Goal: Task Accomplishment & Management: Use online tool/utility

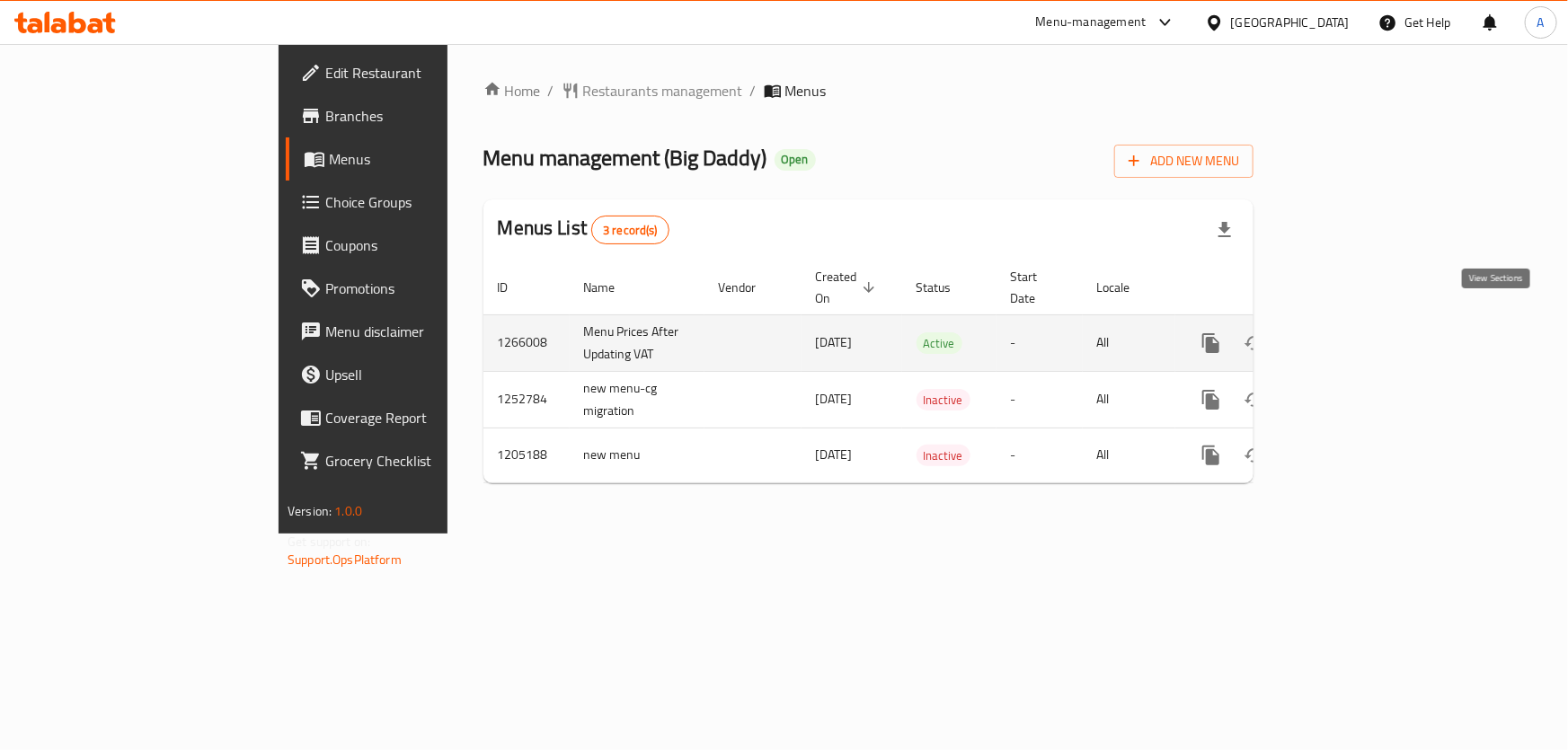
click at [1351, 333] on icon "enhanced table" at bounding box center [1340, 343] width 21 height 21
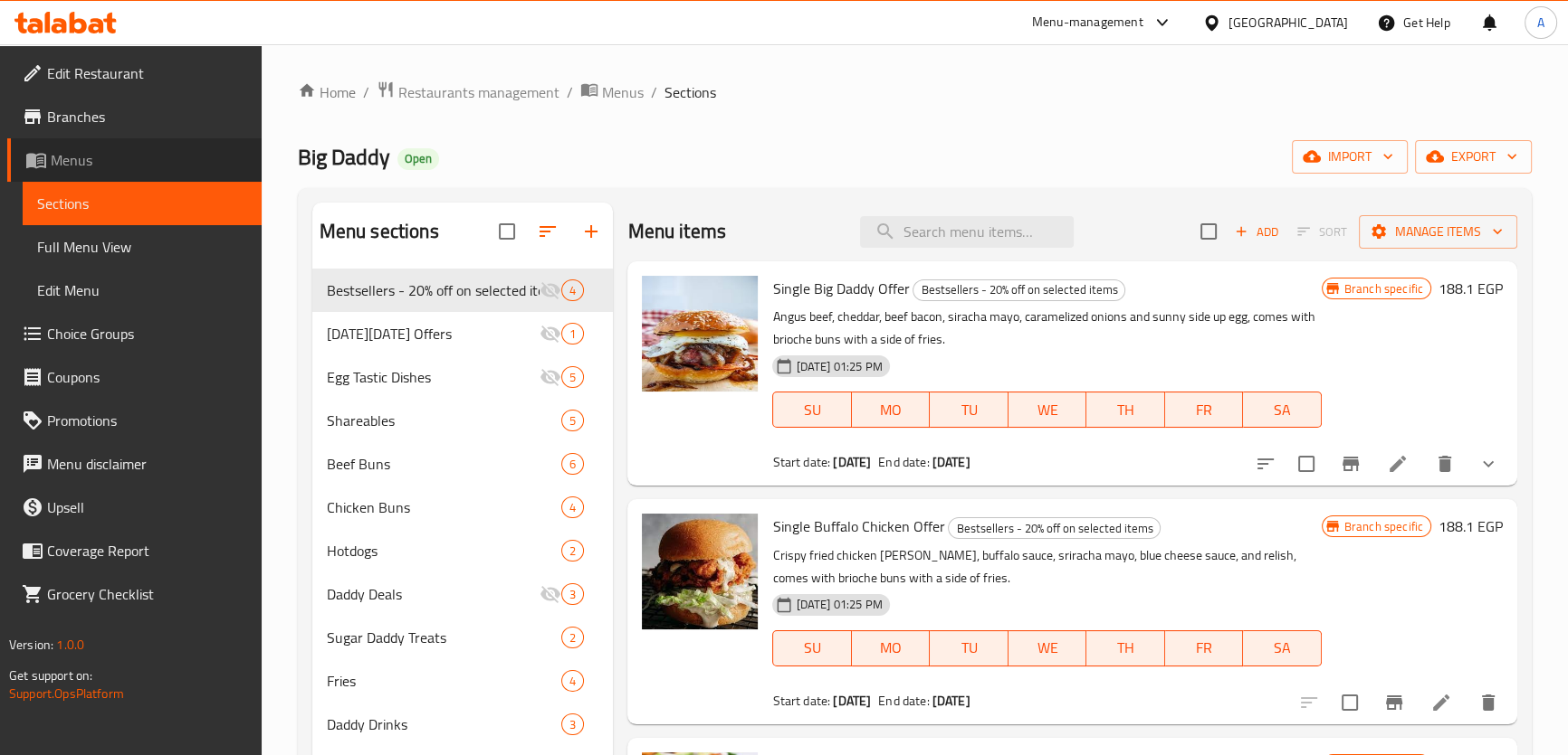
click at [161, 172] on link "Menus" at bounding box center [135, 160] width 254 height 43
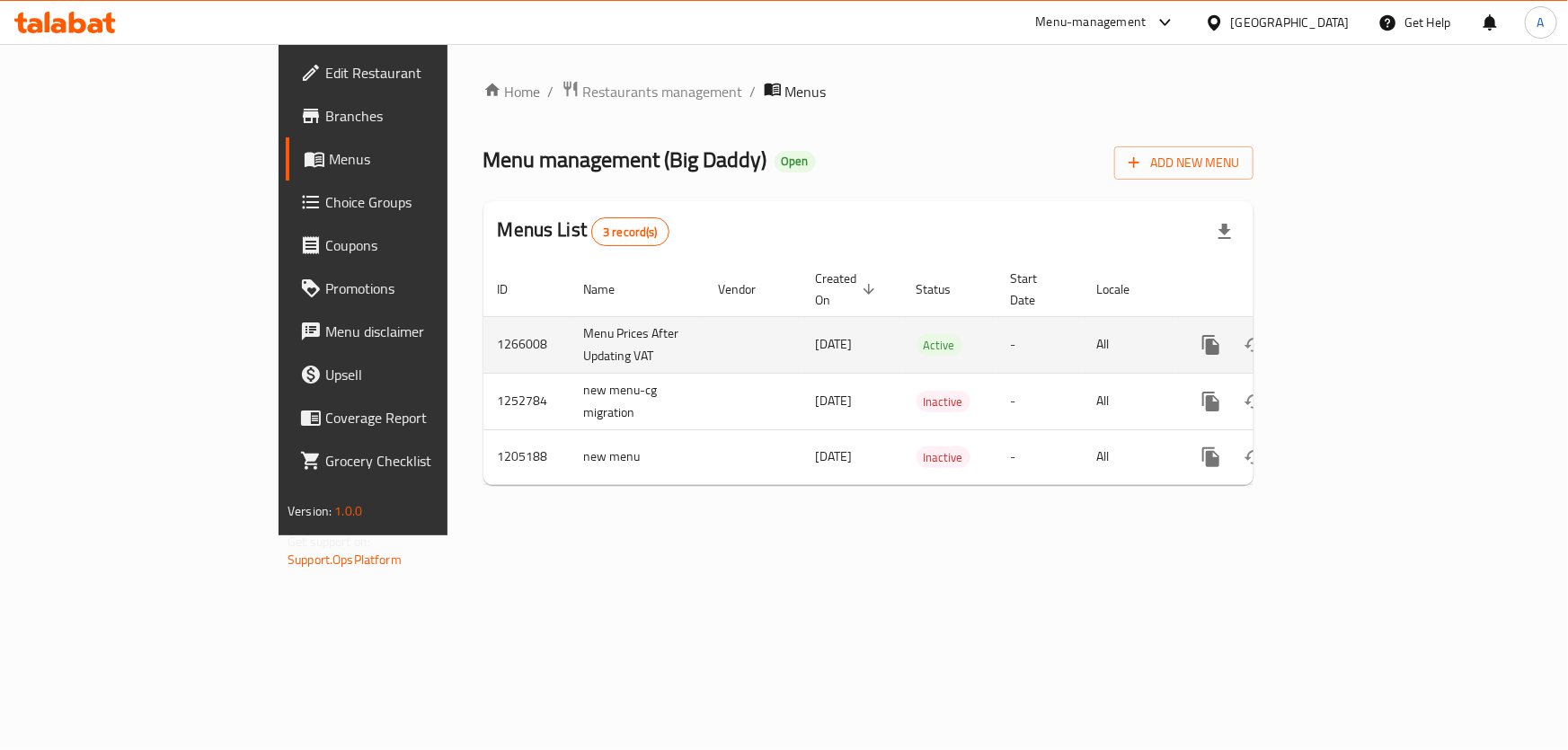
click at [570, 338] on td "Menu Prices After Updating VAT" at bounding box center [637, 345] width 134 height 57
click at [1349, 337] on icon "enhanced table" at bounding box center [1340, 345] width 16 height 16
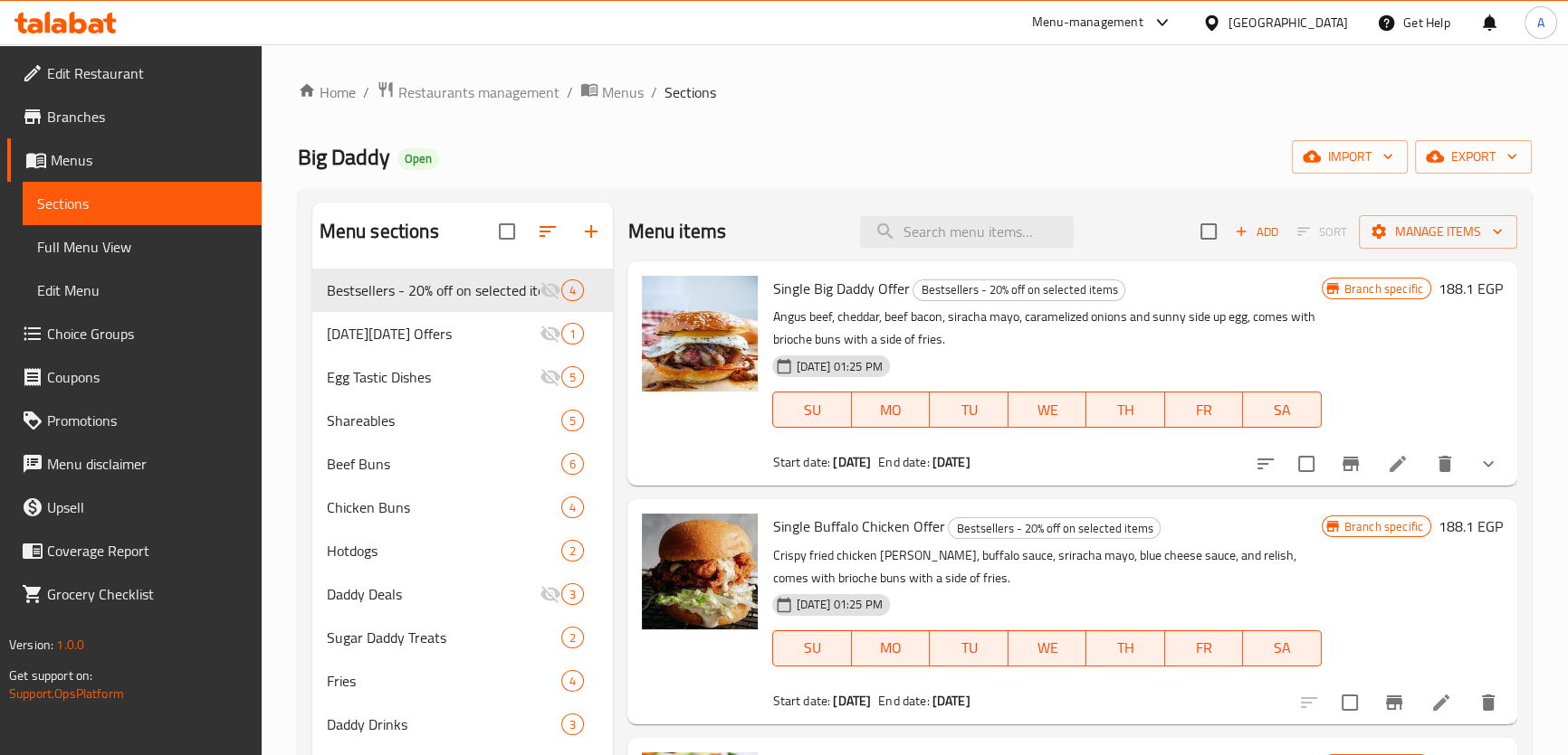
click at [1466, 136] on div "Home / Restaurants management / Menus / Sections Big Daddy Open import export M…" at bounding box center [915, 527] width 1234 height 892
click at [1458, 150] on span "export" at bounding box center [1472, 157] width 87 height 23
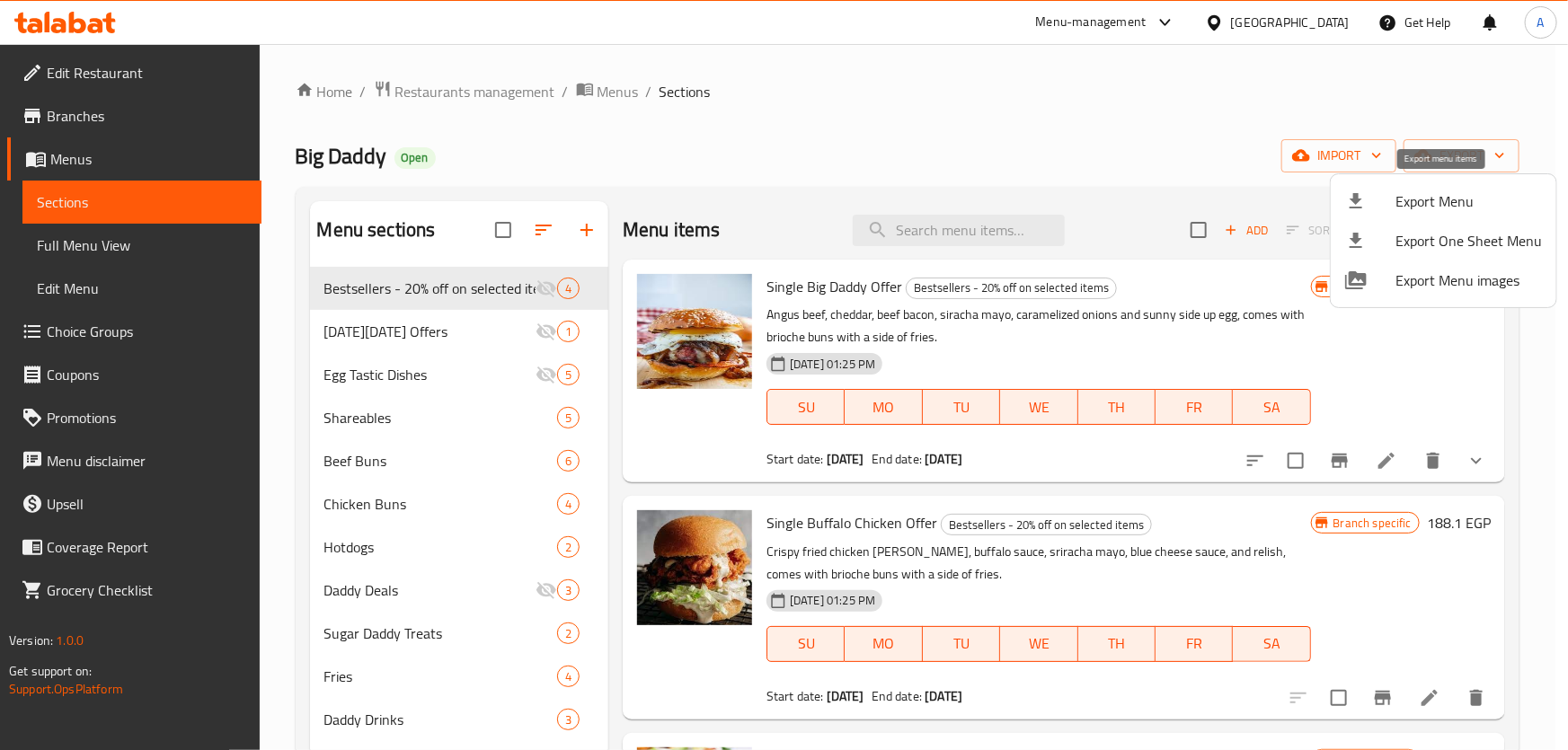
click at [1405, 205] on span "Export Menu" at bounding box center [1468, 201] width 147 height 21
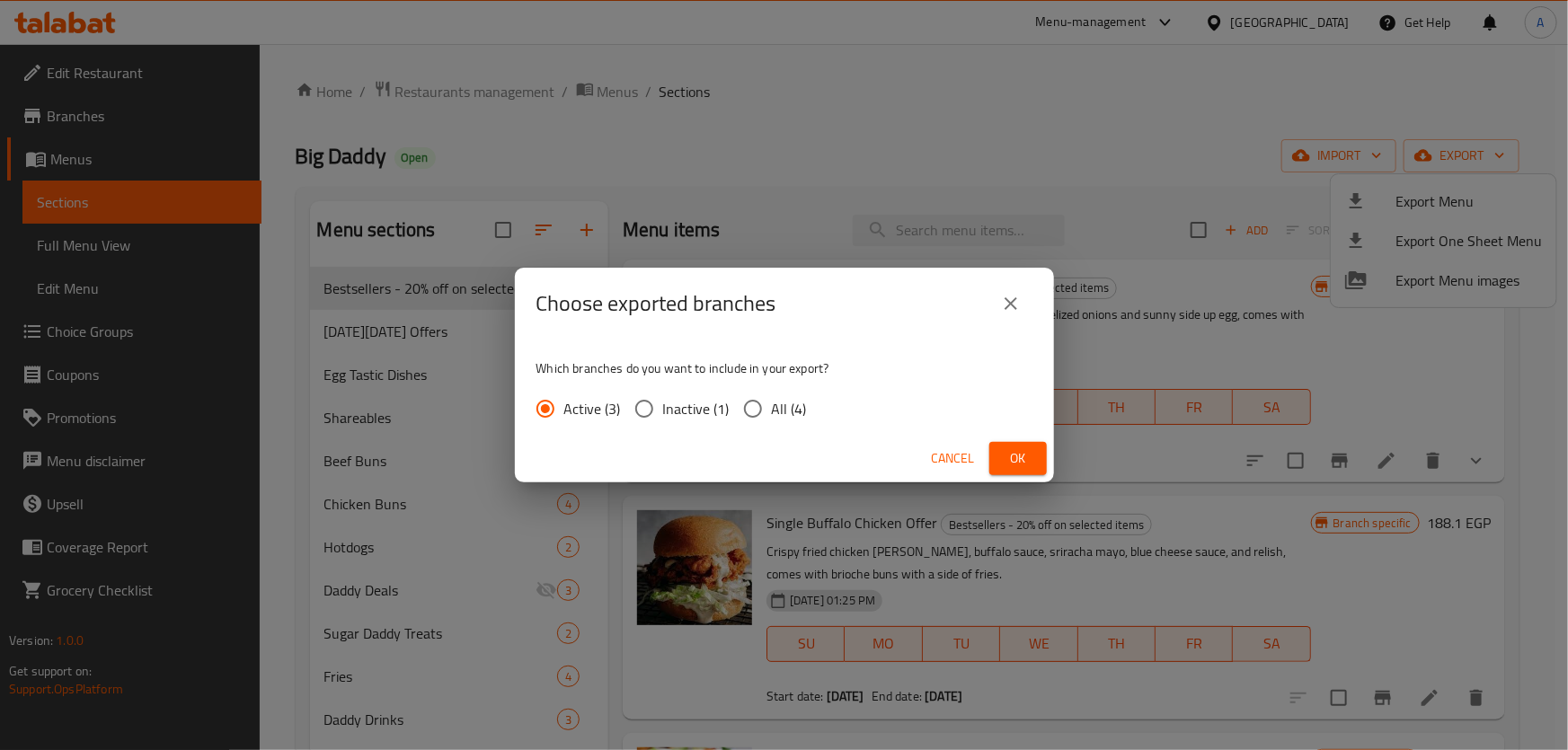
click at [799, 422] on label "All (4)" at bounding box center [770, 409] width 73 height 37
click at [772, 422] on input "All (4)" at bounding box center [753, 409] width 37 height 37
radio input "true"
click at [1015, 452] on span "Ok" at bounding box center [1018, 459] width 29 height 22
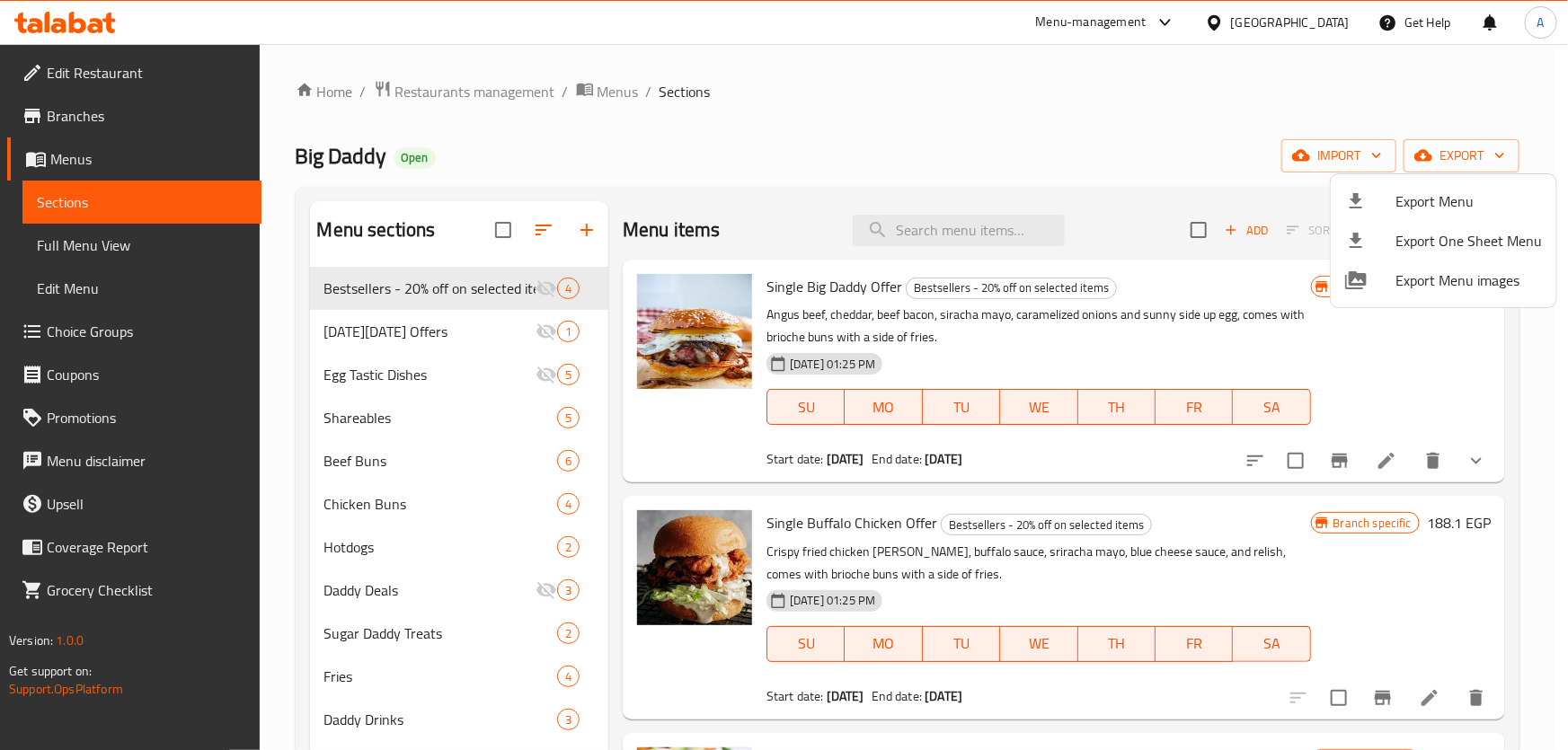
click at [74, 119] on div at bounding box center [784, 375] width 1568 height 750
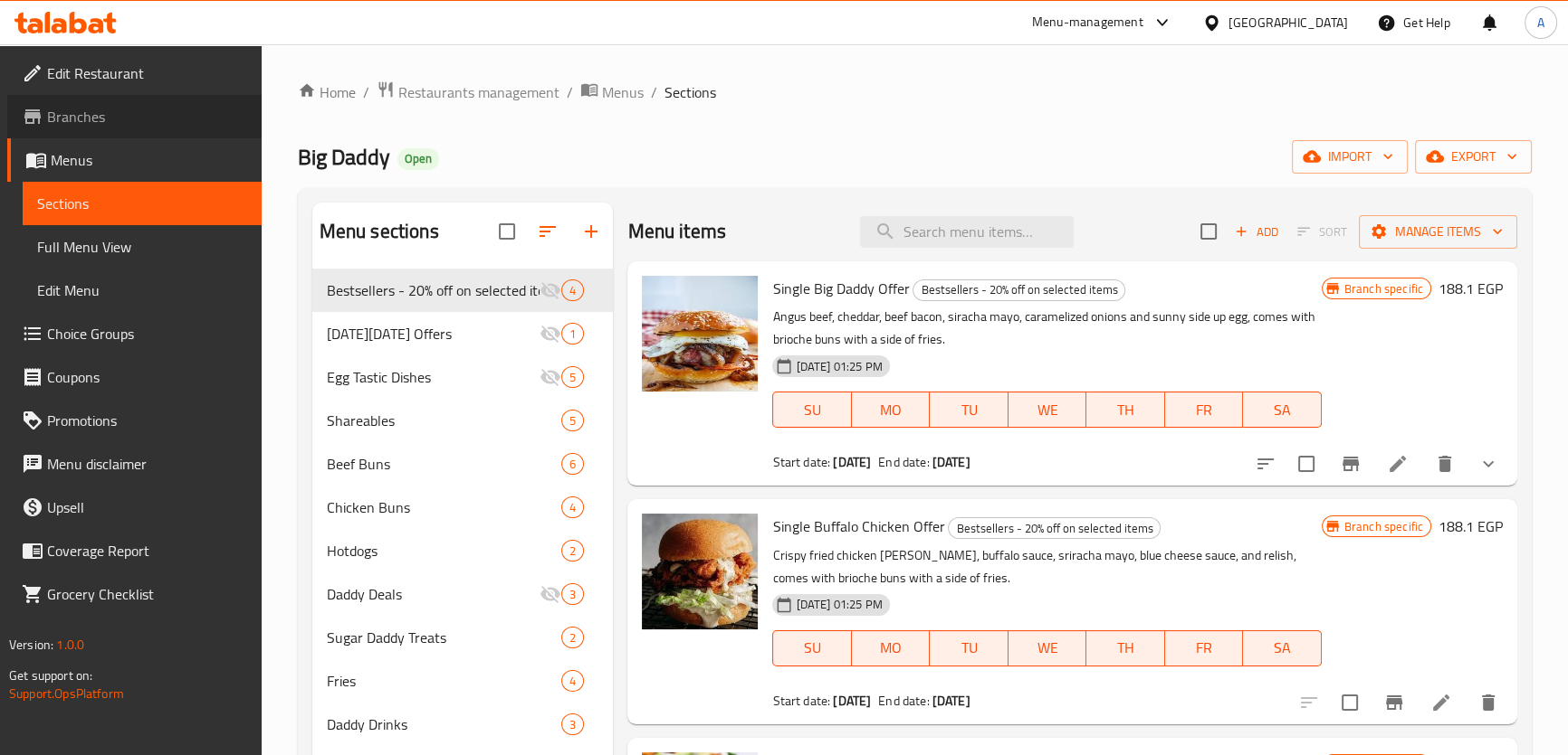
click at [74, 119] on span "Branches" at bounding box center [147, 117] width 200 height 22
click at [1459, 165] on span "export" at bounding box center [1472, 157] width 87 height 23
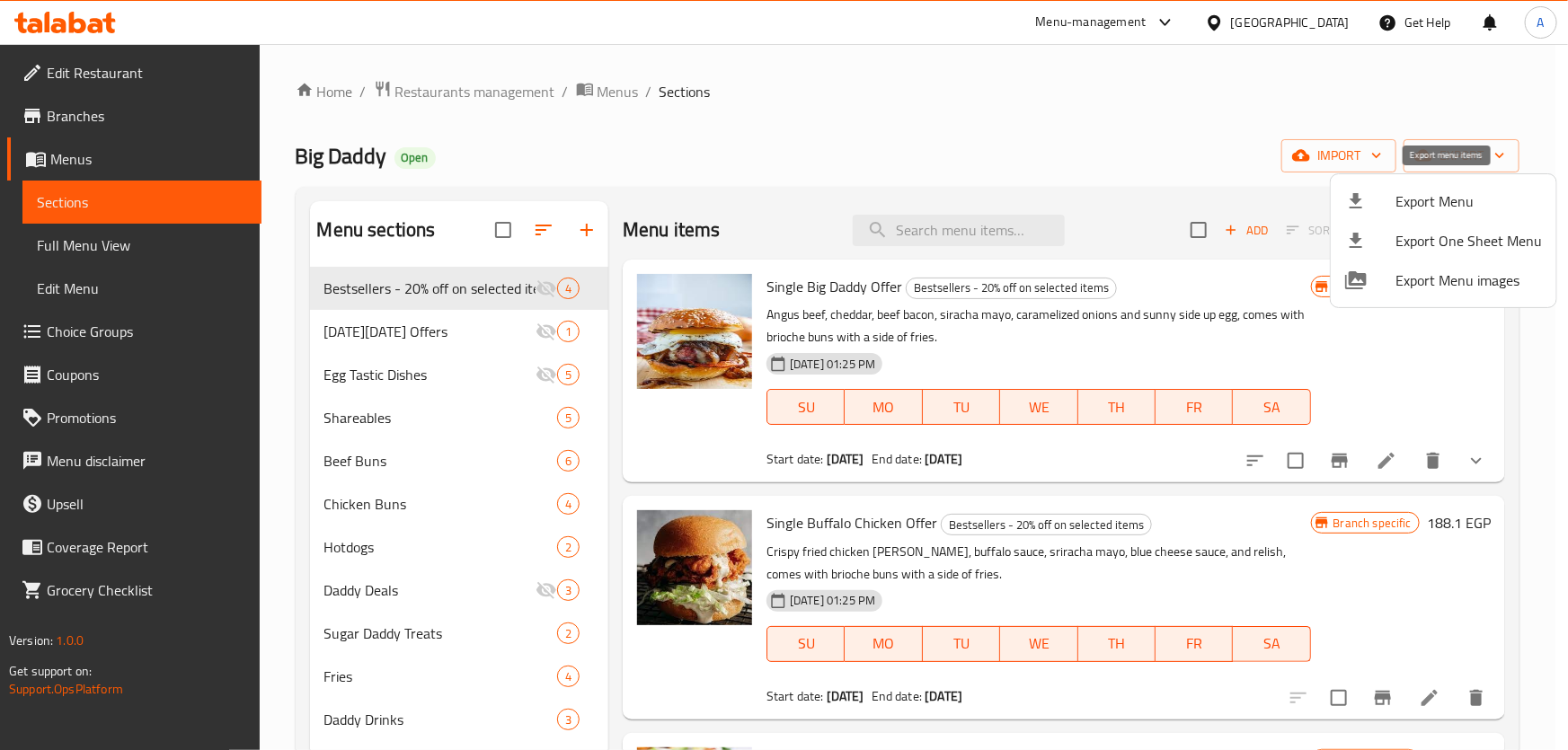
click at [1401, 191] on span "Export Menu" at bounding box center [1468, 201] width 147 height 21
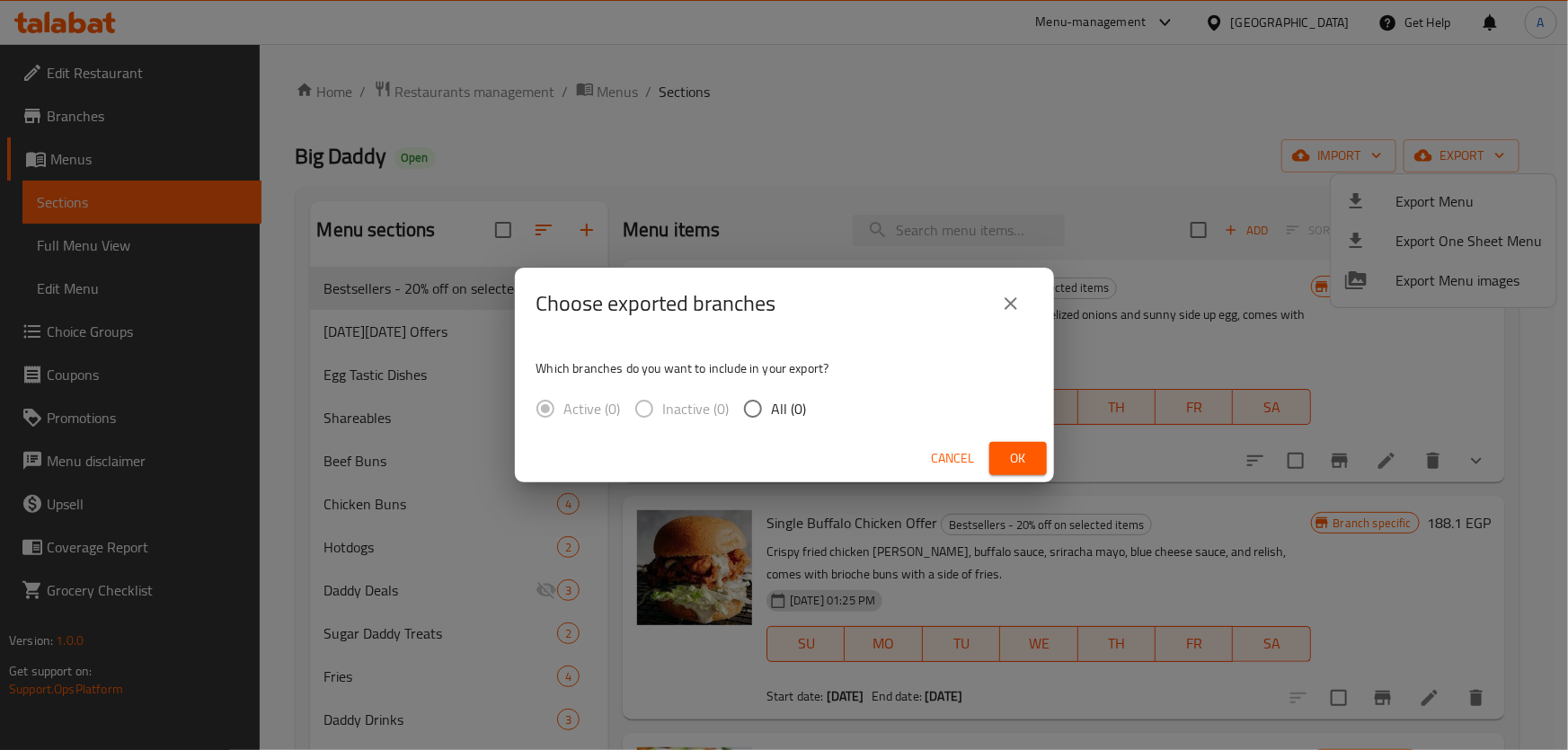
click at [779, 419] on span "All (0)" at bounding box center [790, 408] width 35 height 21
click at [772, 420] on input "All (0)" at bounding box center [753, 409] width 37 height 37
radio input "true"
click at [1007, 448] on span "Ok" at bounding box center [1018, 459] width 29 height 22
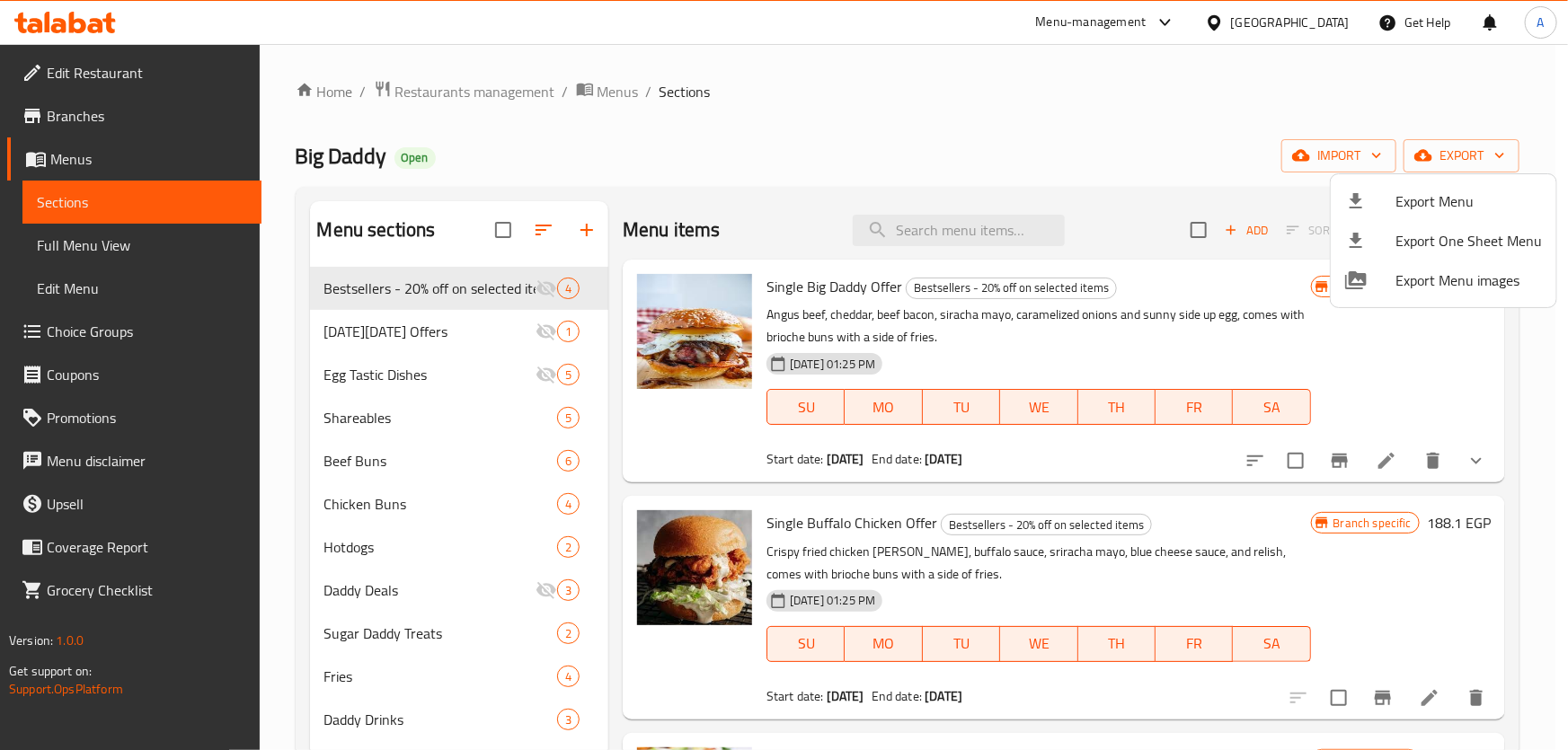
click at [1165, 171] on div at bounding box center [784, 375] width 1568 height 750
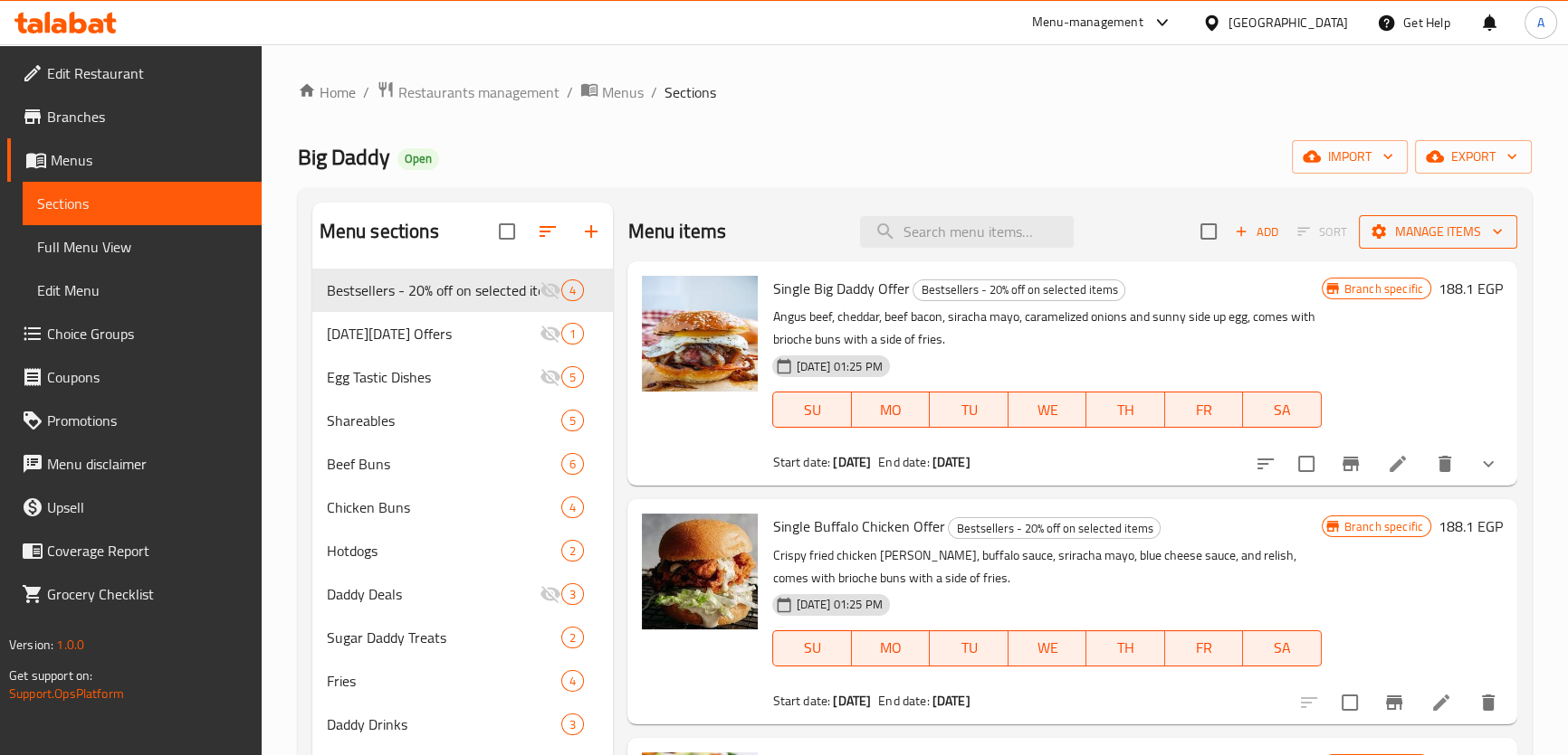
click at [1444, 236] on span "Manage items" at bounding box center [1438, 232] width 130 height 23
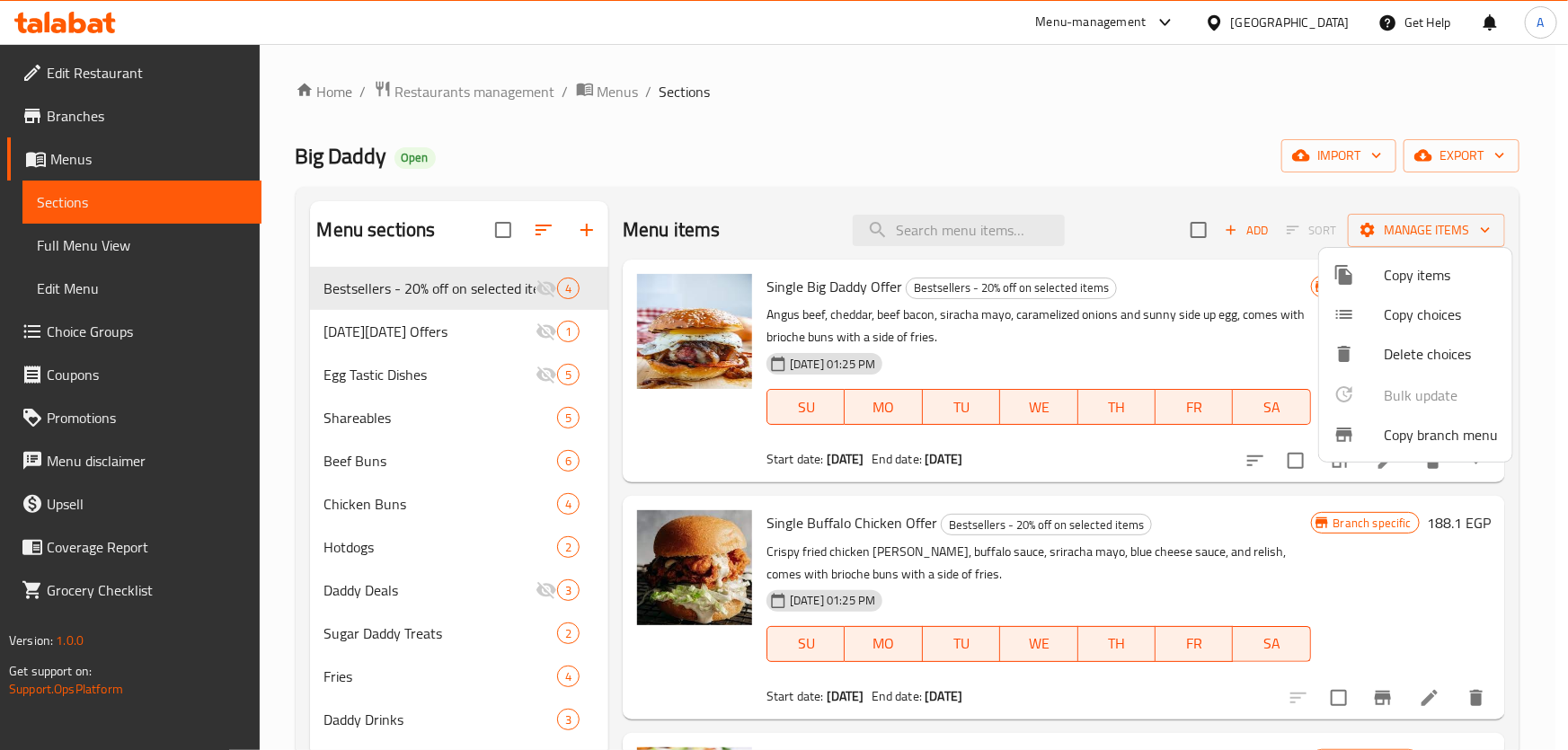
click at [1421, 440] on span "Copy branch menu" at bounding box center [1441, 434] width 114 height 21
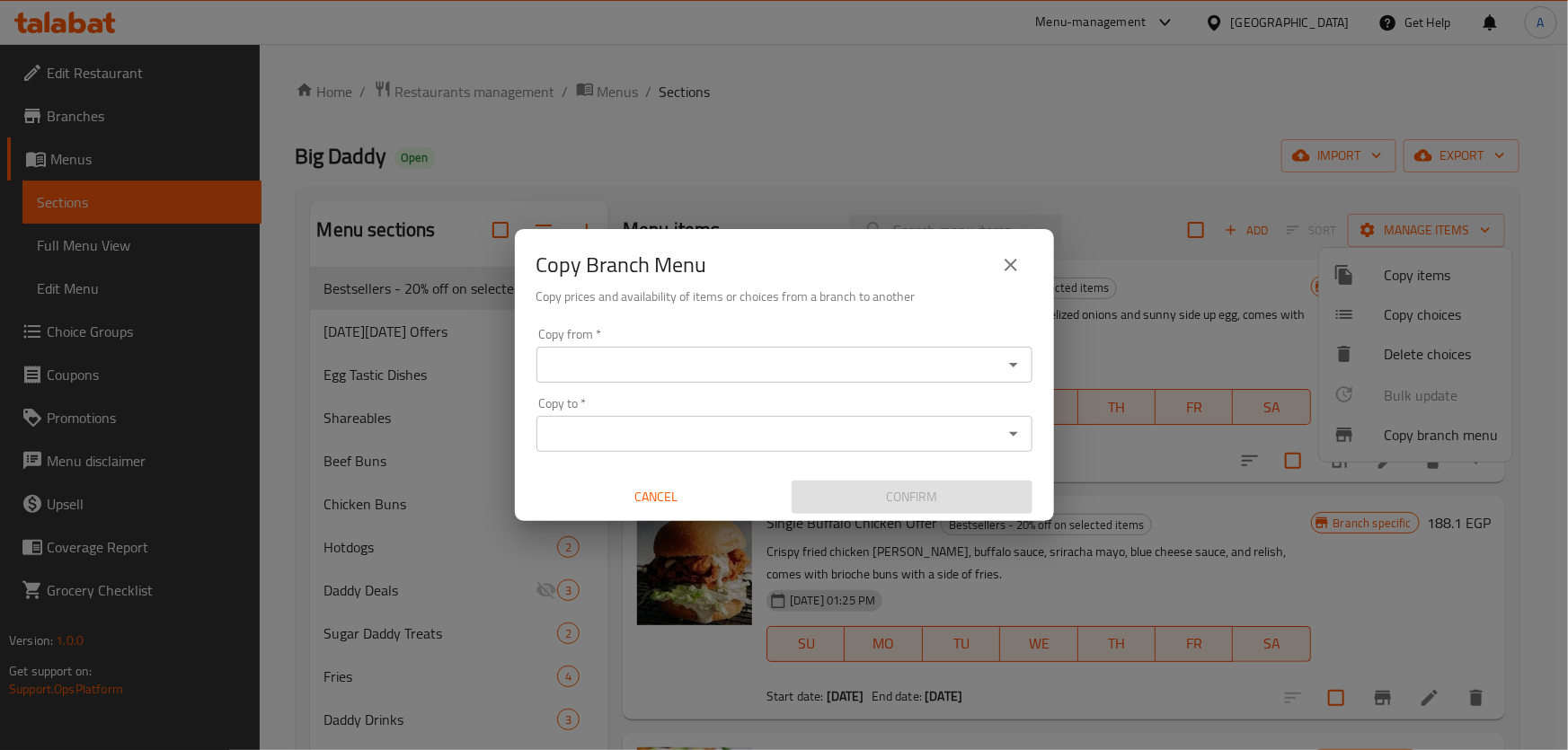
click at [1011, 365] on icon "Open" at bounding box center [1014, 365] width 9 height 5
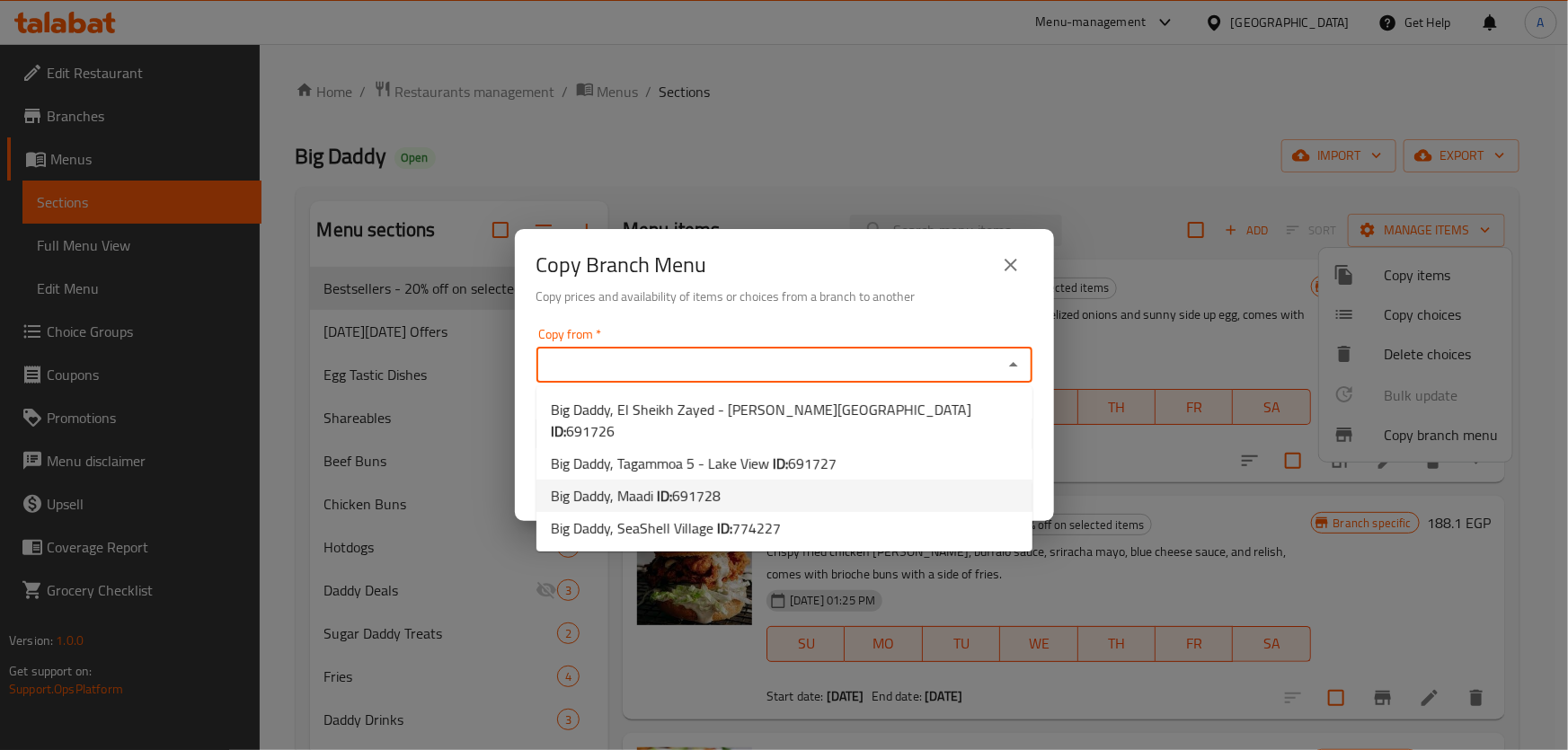
click at [702, 483] on span "691728" at bounding box center [697, 496] width 49 height 27
type input "Big Daddy, Maadi"
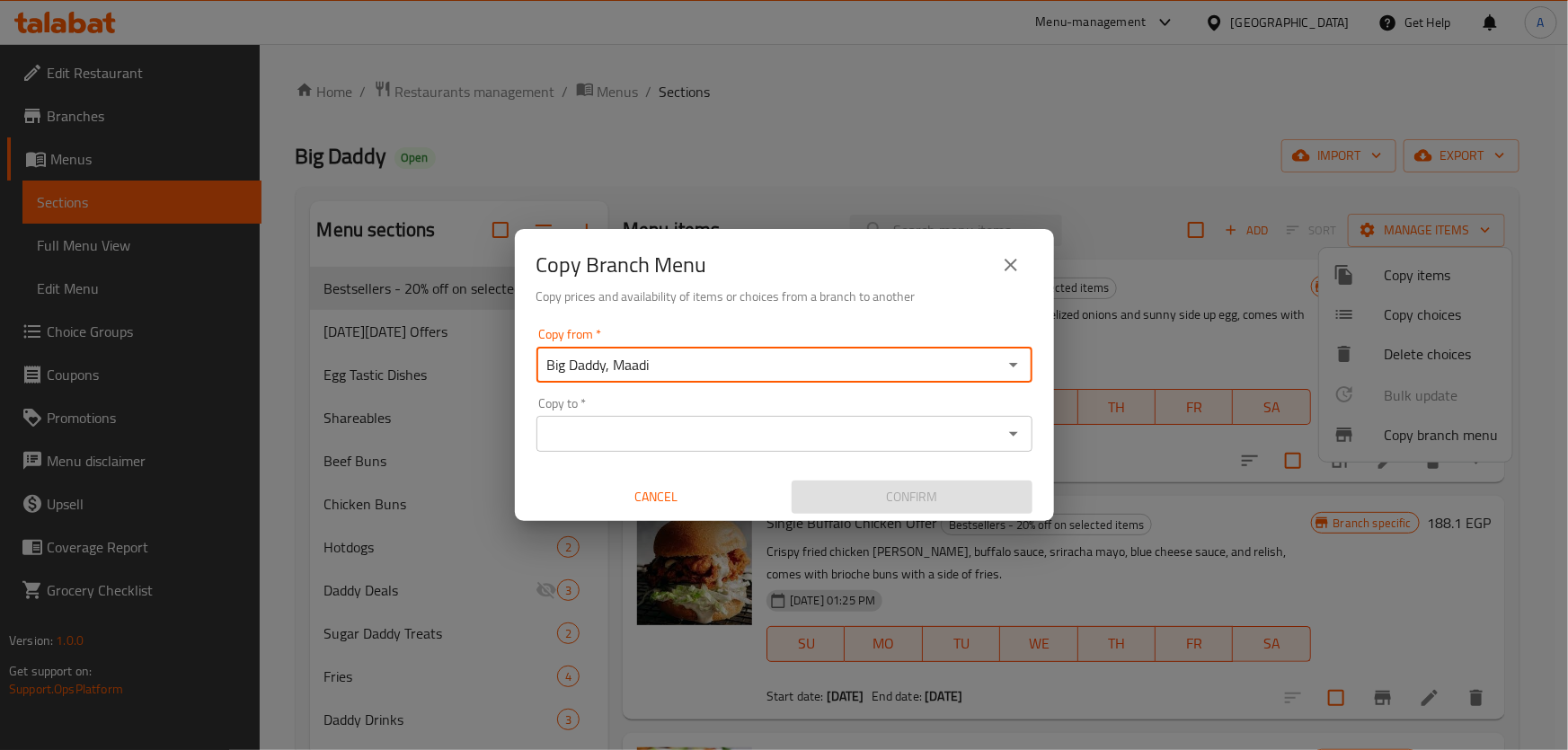
click at [781, 442] on input "Copy to   *" at bounding box center [770, 433] width 456 height 25
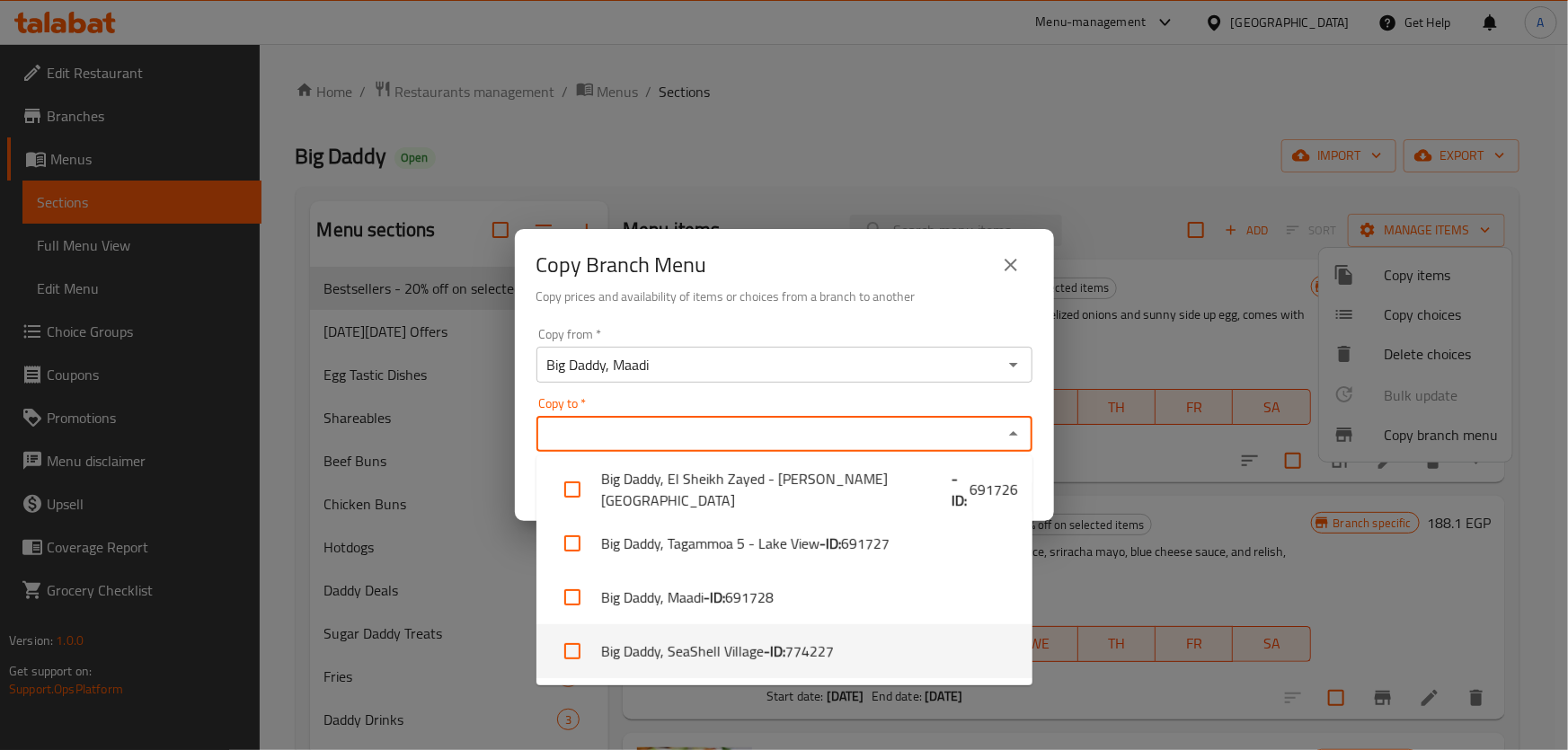
click at [800, 654] on span "774227" at bounding box center [810, 651] width 49 height 21
checkbox input "true"
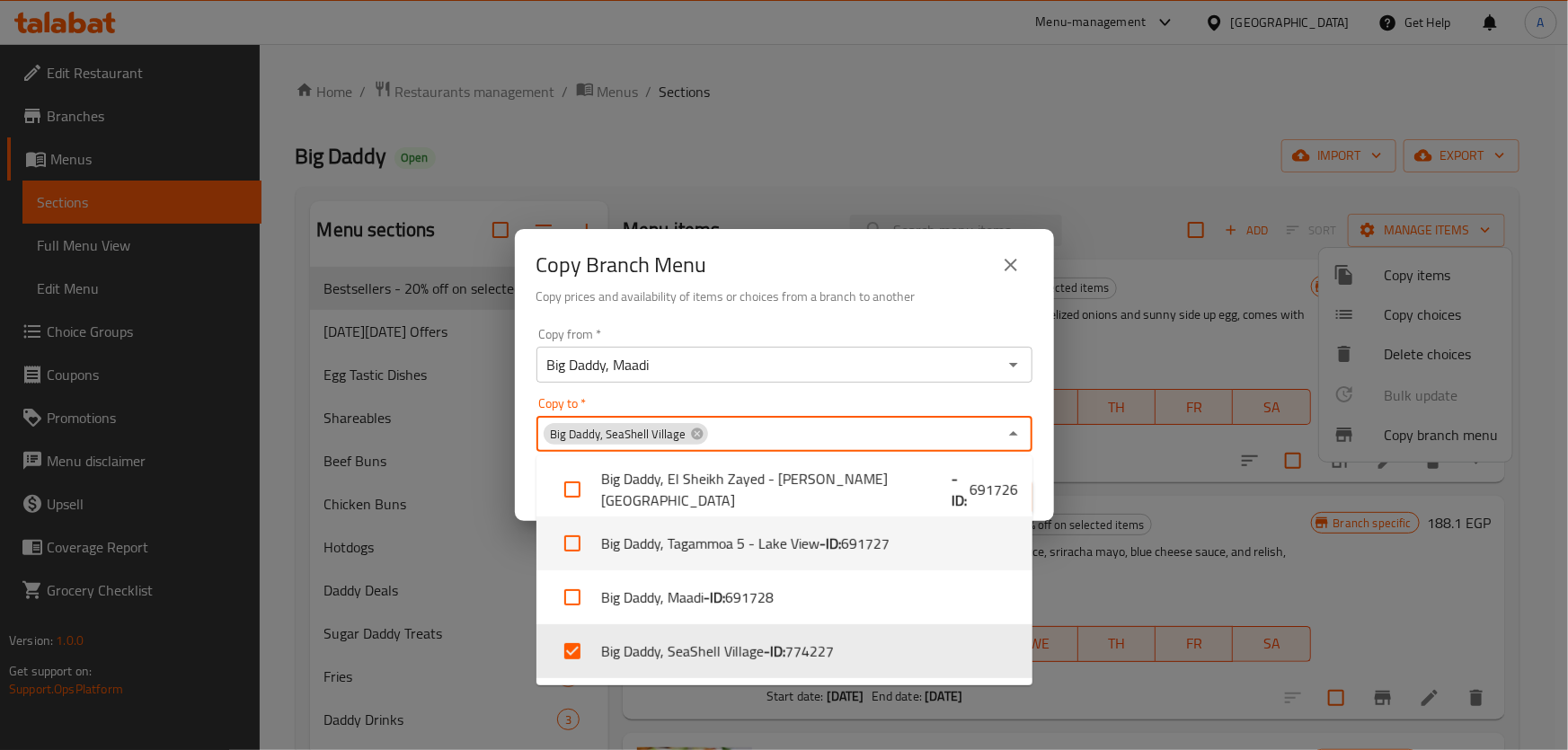
click at [1048, 476] on div "Copy from   * Big Daddy, Maadi Copy from * Copy to   * Big Daddy, SeaShell Vill…" at bounding box center [784, 421] width 539 height 201
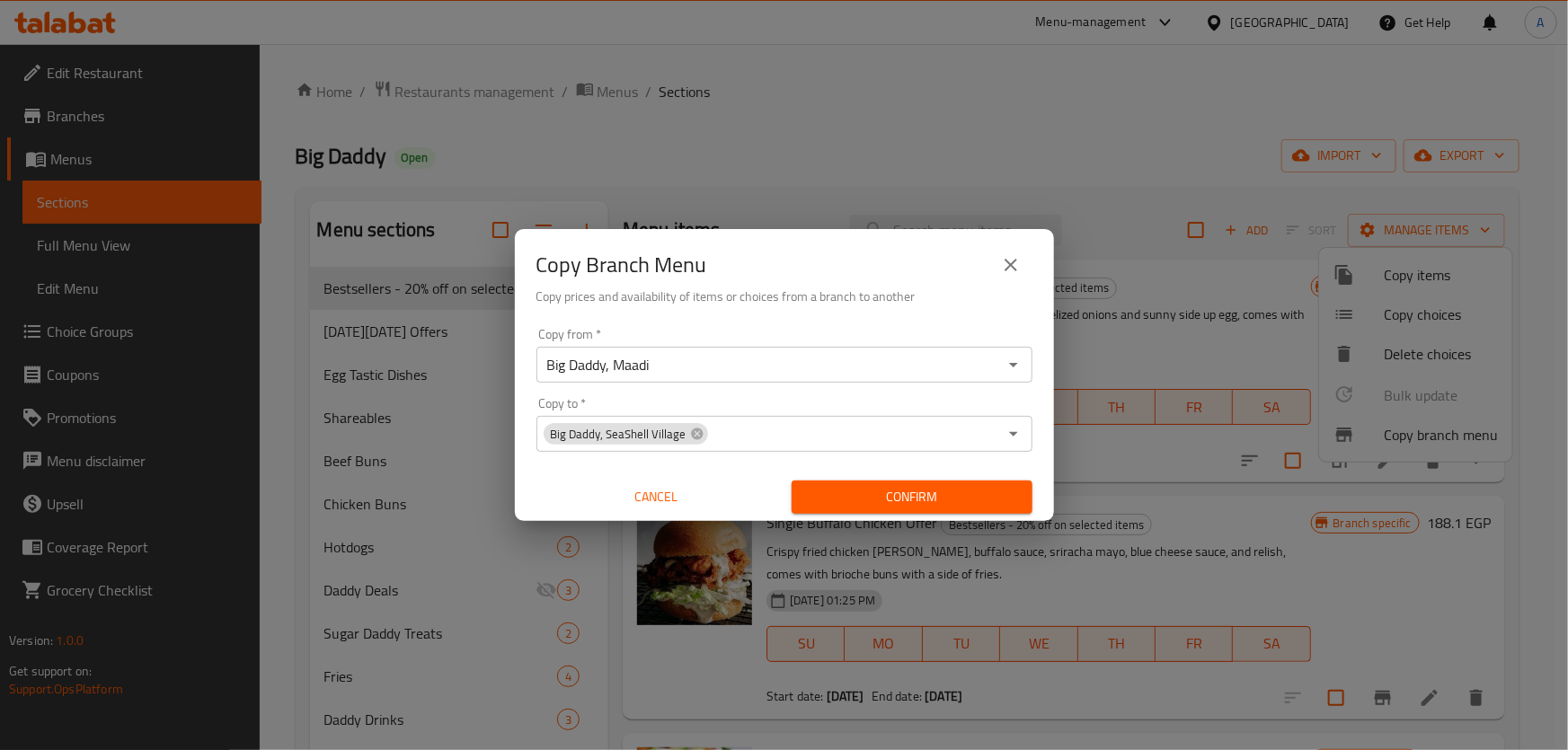
click at [944, 512] on button "Confirm" at bounding box center [912, 498] width 241 height 34
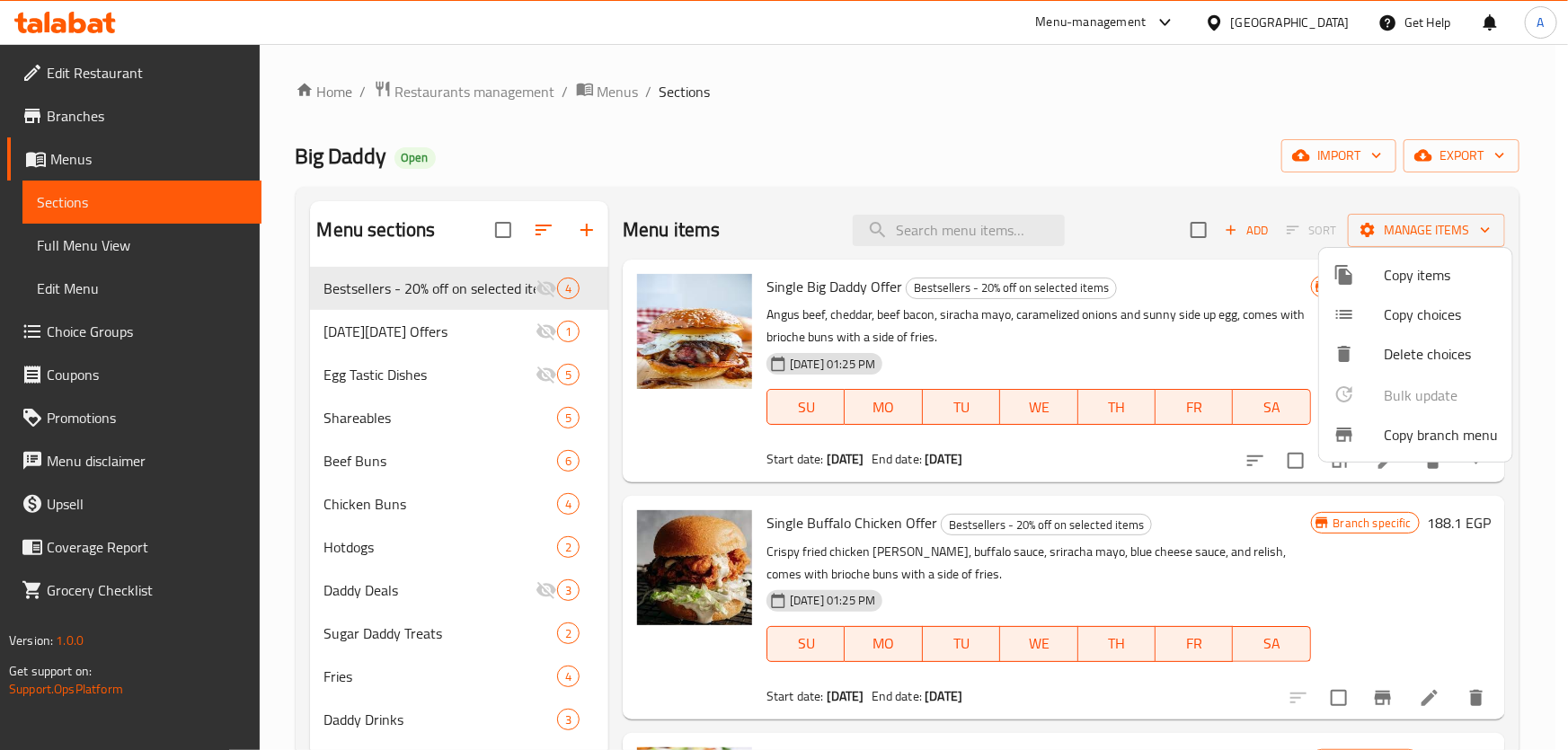
click at [1139, 136] on div at bounding box center [784, 375] width 1568 height 750
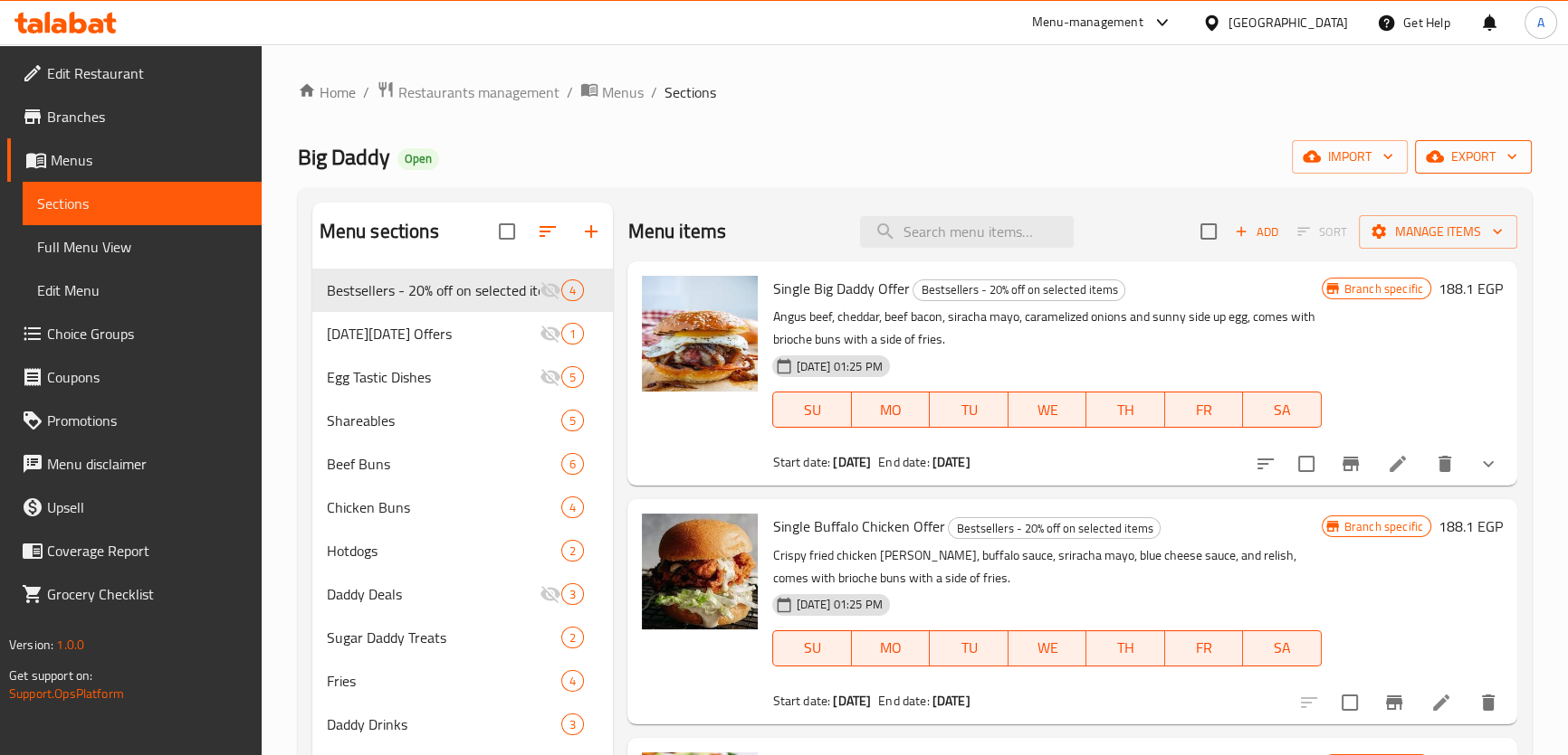
click at [1440, 156] on icon "button" at bounding box center [1434, 157] width 18 height 12
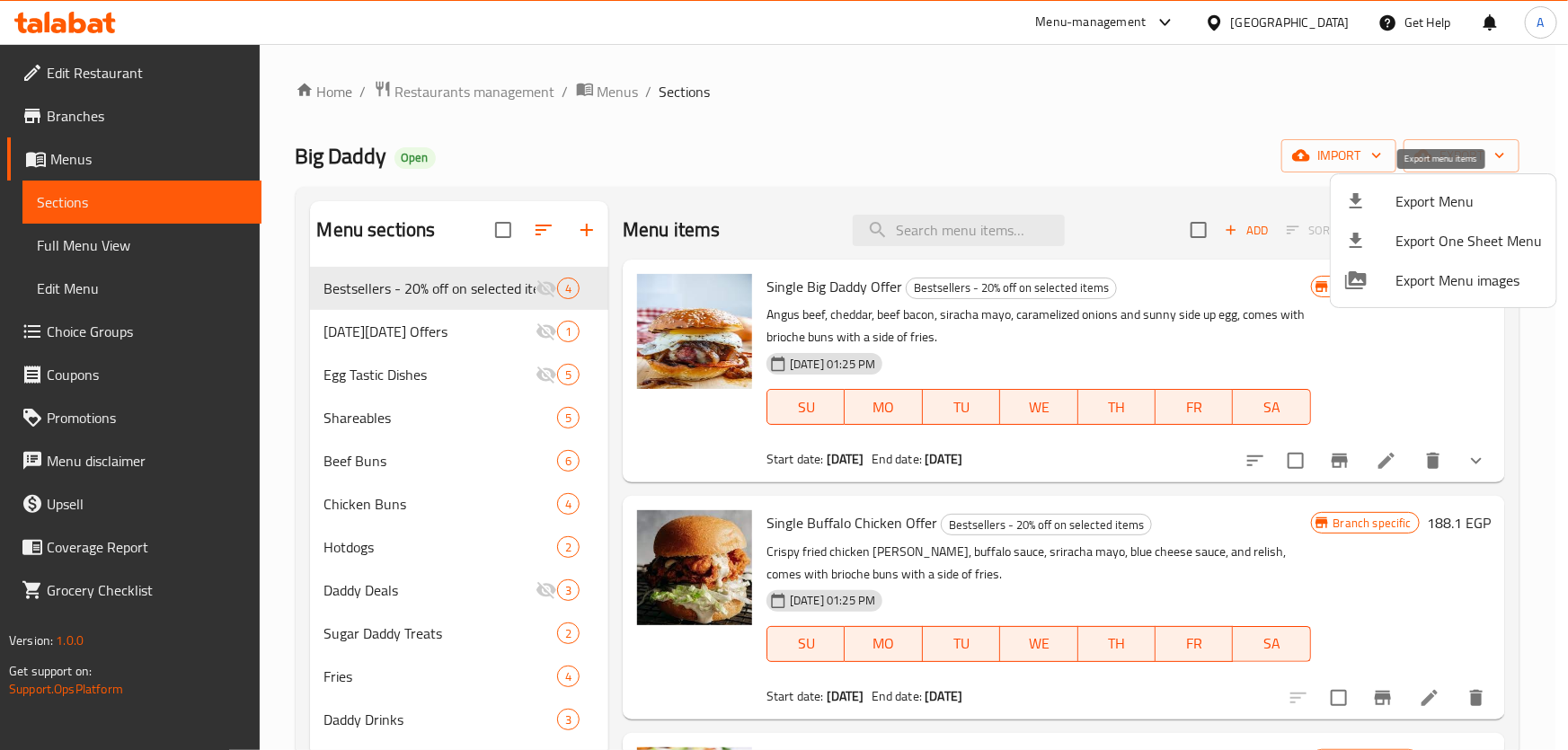
click at [1363, 205] on icon at bounding box center [1355, 201] width 21 height 21
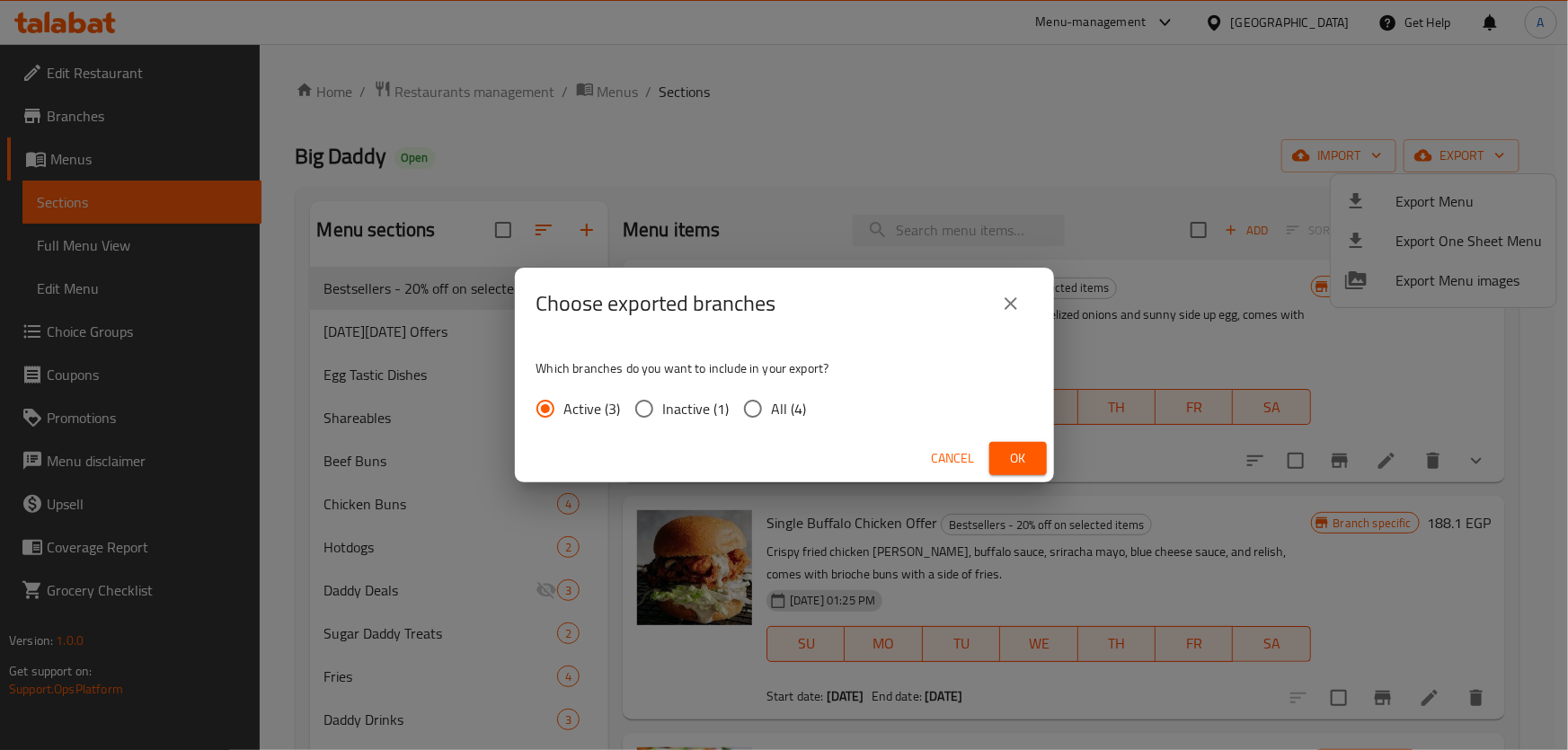
click at [787, 416] on span "All (4)" at bounding box center [790, 408] width 35 height 21
click at [772, 416] on input "All (4)" at bounding box center [753, 409] width 37 height 37
radio input "true"
click at [1007, 459] on span "Ok" at bounding box center [1018, 459] width 29 height 22
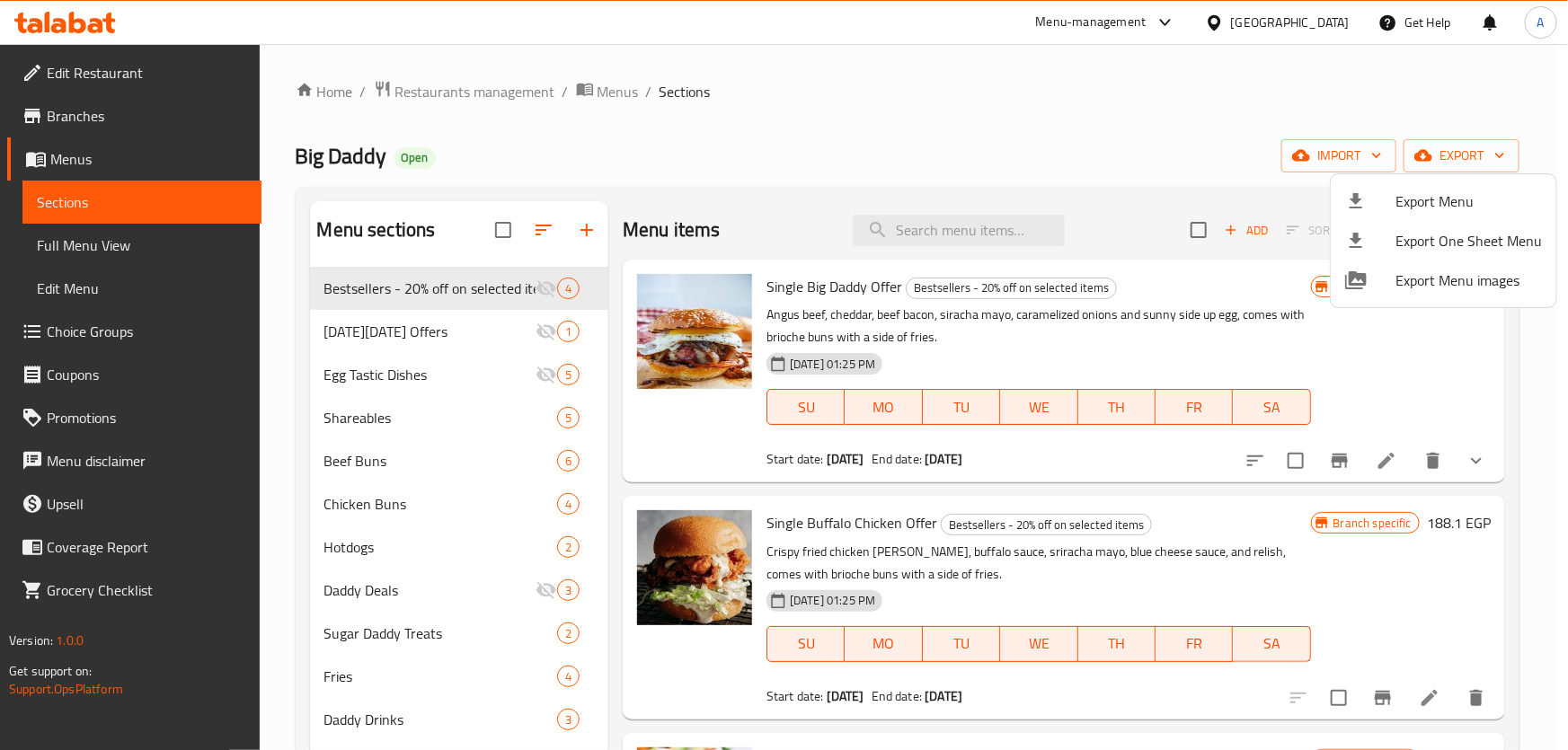
click at [123, 120] on div at bounding box center [784, 375] width 1568 height 750
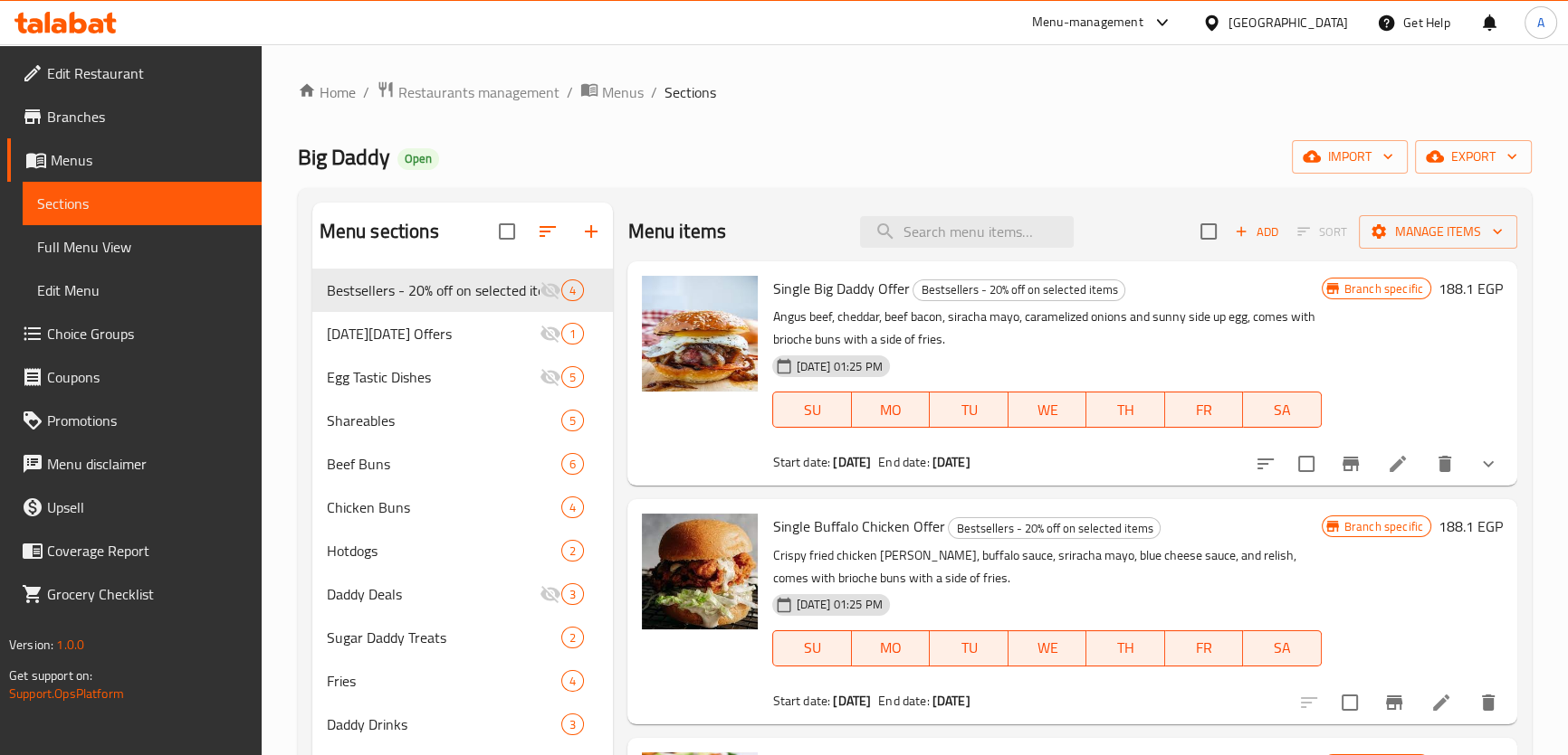
click at [124, 120] on span "Branches" at bounding box center [147, 117] width 200 height 22
